Goal: Browse casually

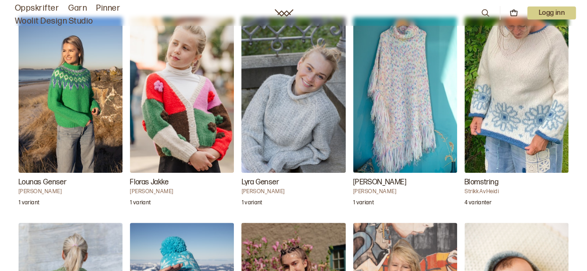
scroll to position [1976, 0]
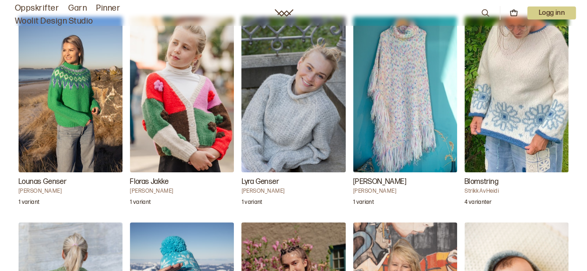
click at [307, 105] on img "Lyra Genser" at bounding box center [293, 95] width 104 height 156
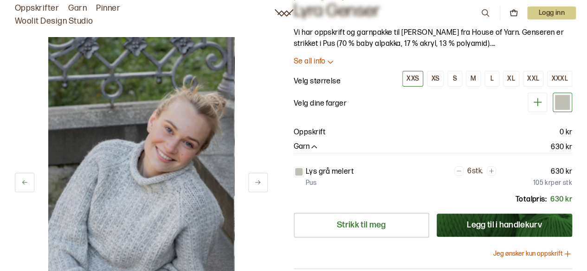
scroll to position [43, 0]
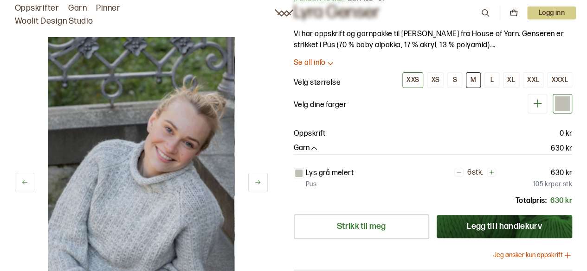
click at [472, 77] on div "M" at bounding box center [473, 80] width 6 height 8
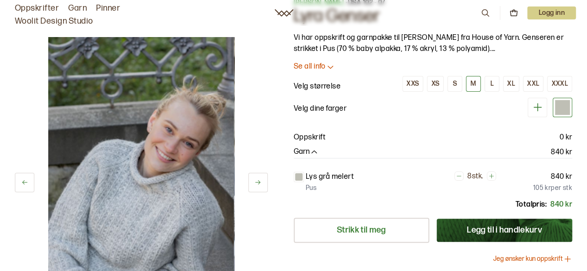
scroll to position [39, 0]
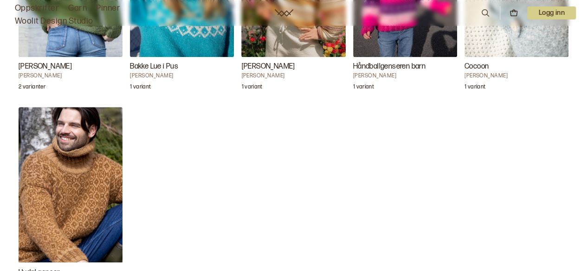
scroll to position [2306, 0]
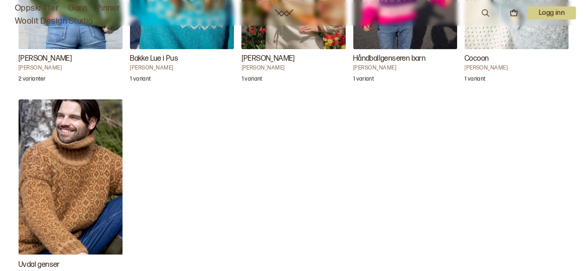
click at [72, 166] on img "Uvdal genser" at bounding box center [71, 177] width 104 height 156
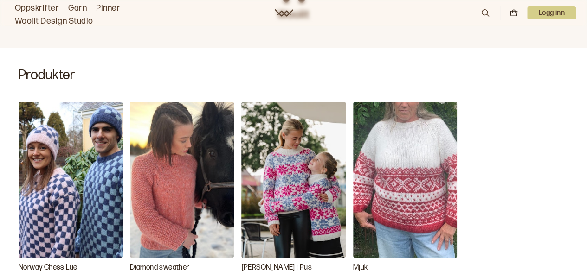
scroll to position [246, 0]
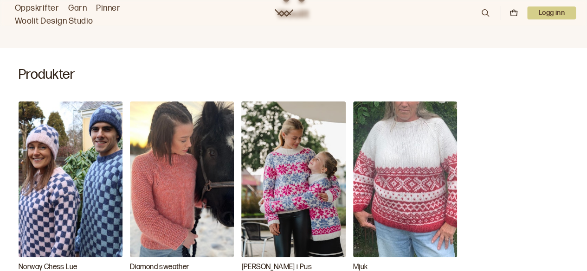
click at [166, 186] on img "Diamond sweather" at bounding box center [182, 180] width 104 height 156
